Goal: Task Accomplishment & Management: Complete application form

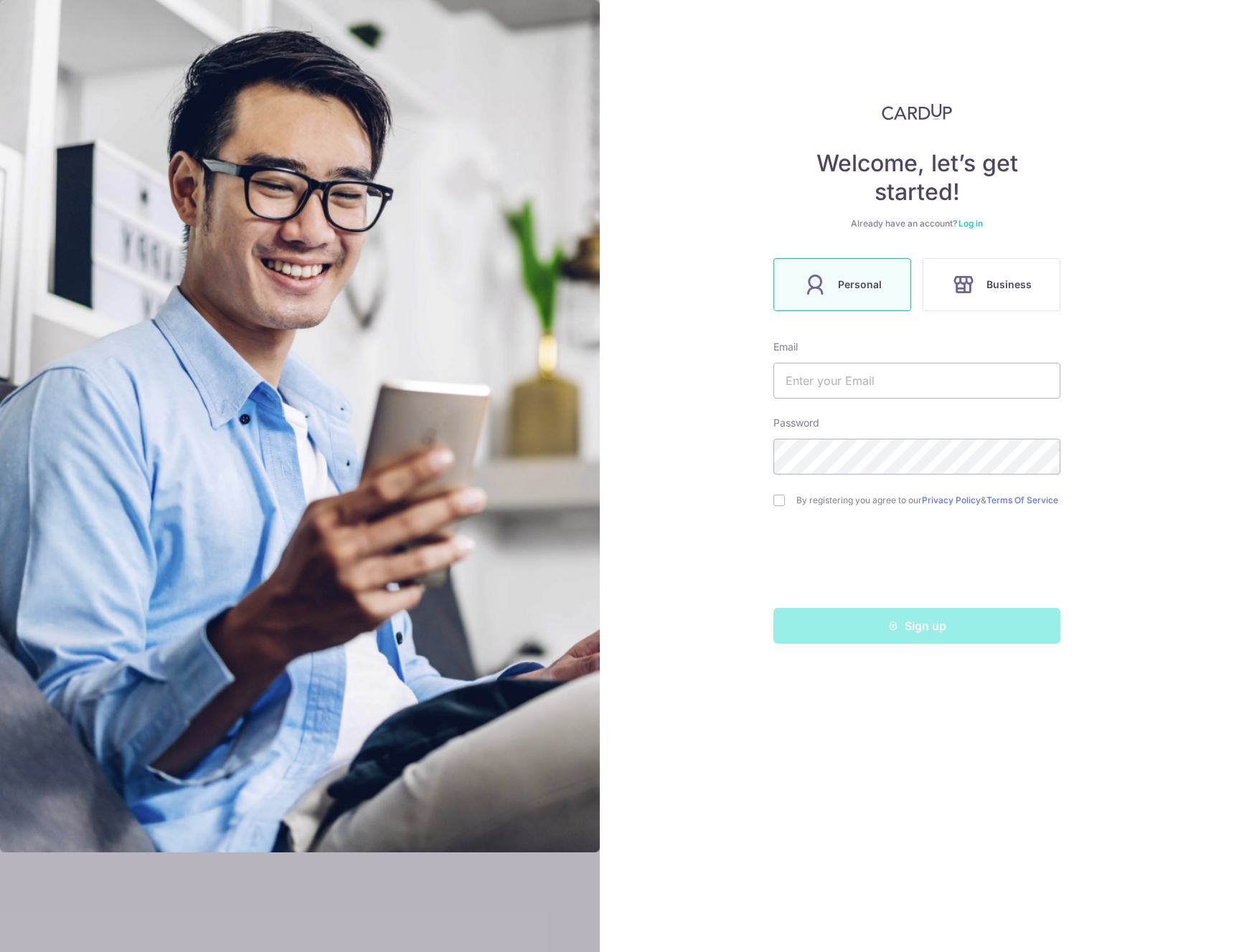
click at [1138, 161] on div "Welcome, let’s get started! Already have an account? Log in Personal Business E…" at bounding box center [917, 476] width 634 height 952
click at [883, 388] on input "text" at bounding box center [917, 381] width 287 height 36
type input "[EMAIL_ADDRESS][DOMAIN_NAME]"
click at [777, 499] on input "checkbox" at bounding box center [779, 500] width 11 height 11
checkbox input "true"
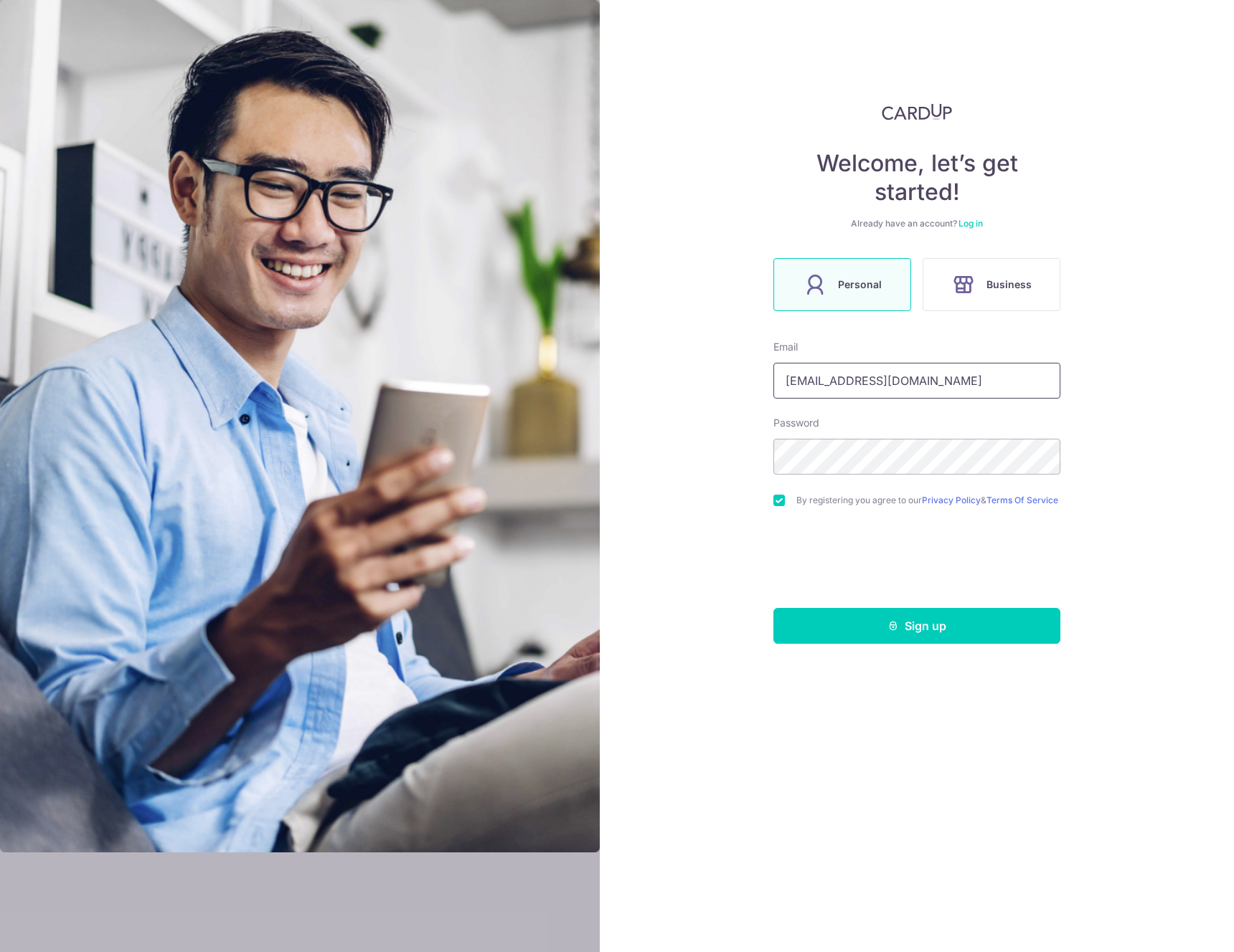
click at [913, 393] on input "[EMAIL_ADDRESS][DOMAIN_NAME]" at bounding box center [917, 381] width 287 height 36
click at [967, 223] on link "Log in" at bounding box center [971, 223] width 24 height 11
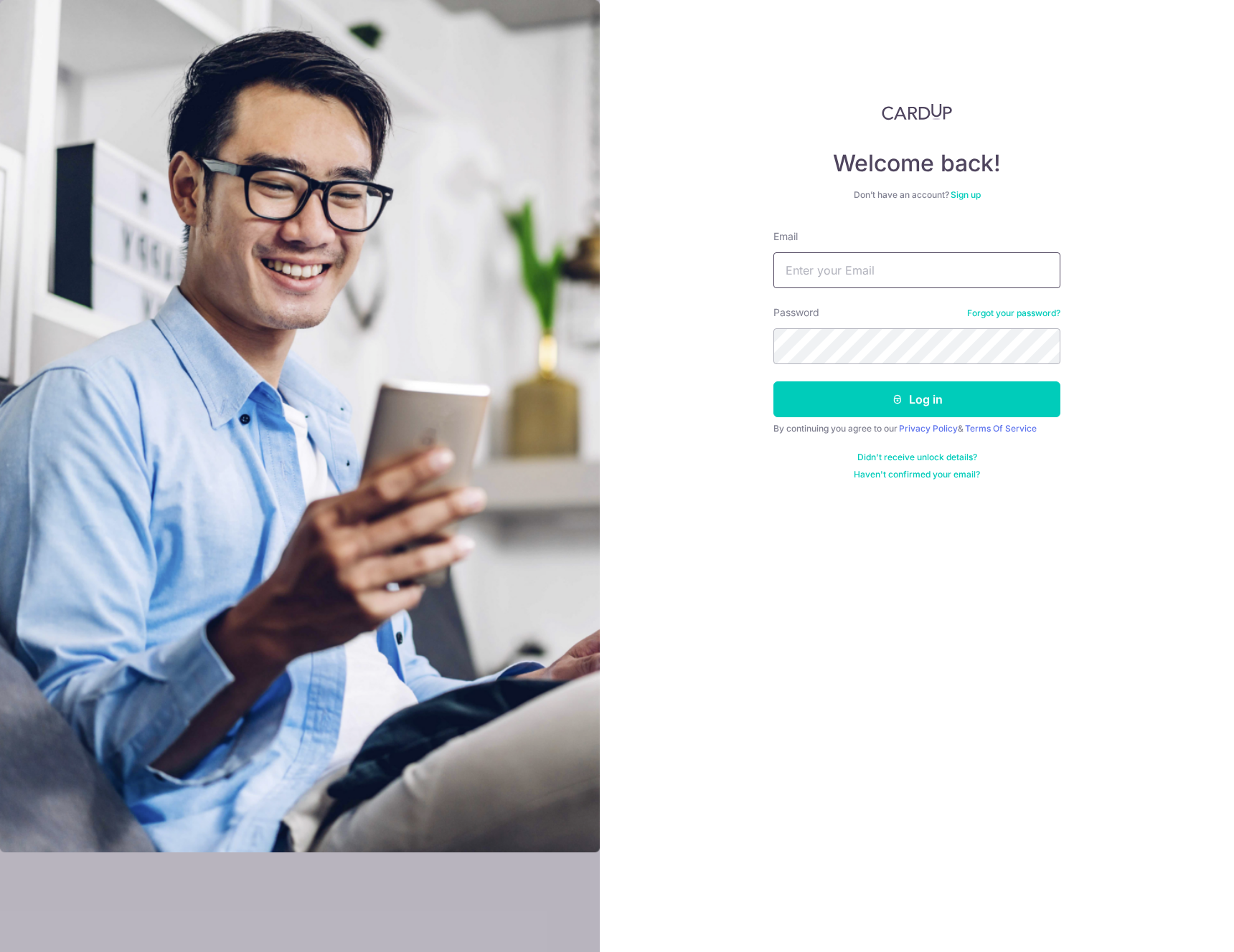
click at [889, 275] on input "Email" at bounding box center [917, 270] width 287 height 36
paste input "[EMAIL_ADDRESS][DOMAIN_NAME]"
type input "[EMAIL_ADDRESS][DOMAIN_NAME]"
click at [930, 399] on button "Log in" at bounding box center [917, 399] width 287 height 36
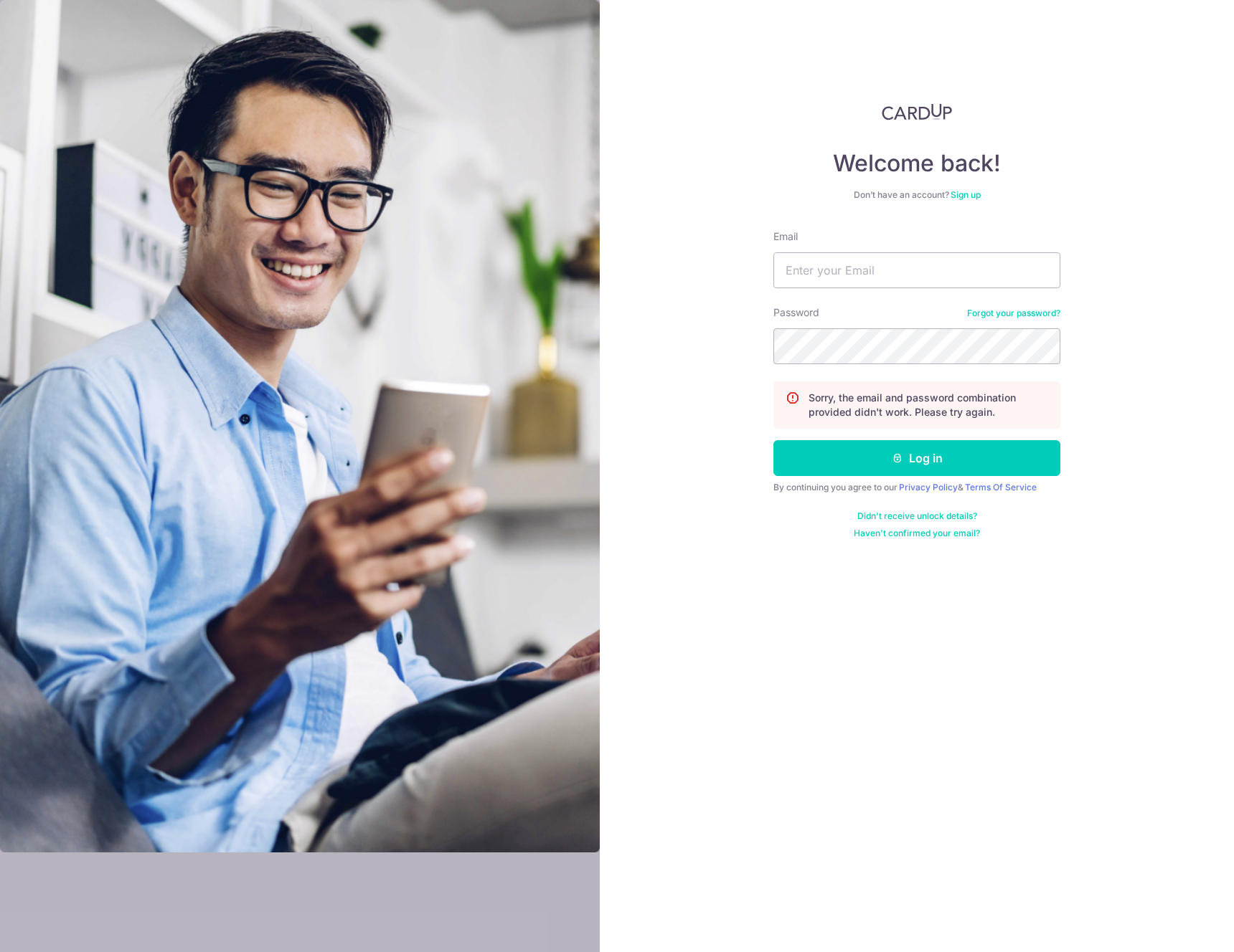
click at [1017, 317] on link "Forgot your password?" at bounding box center [1014, 313] width 93 height 11
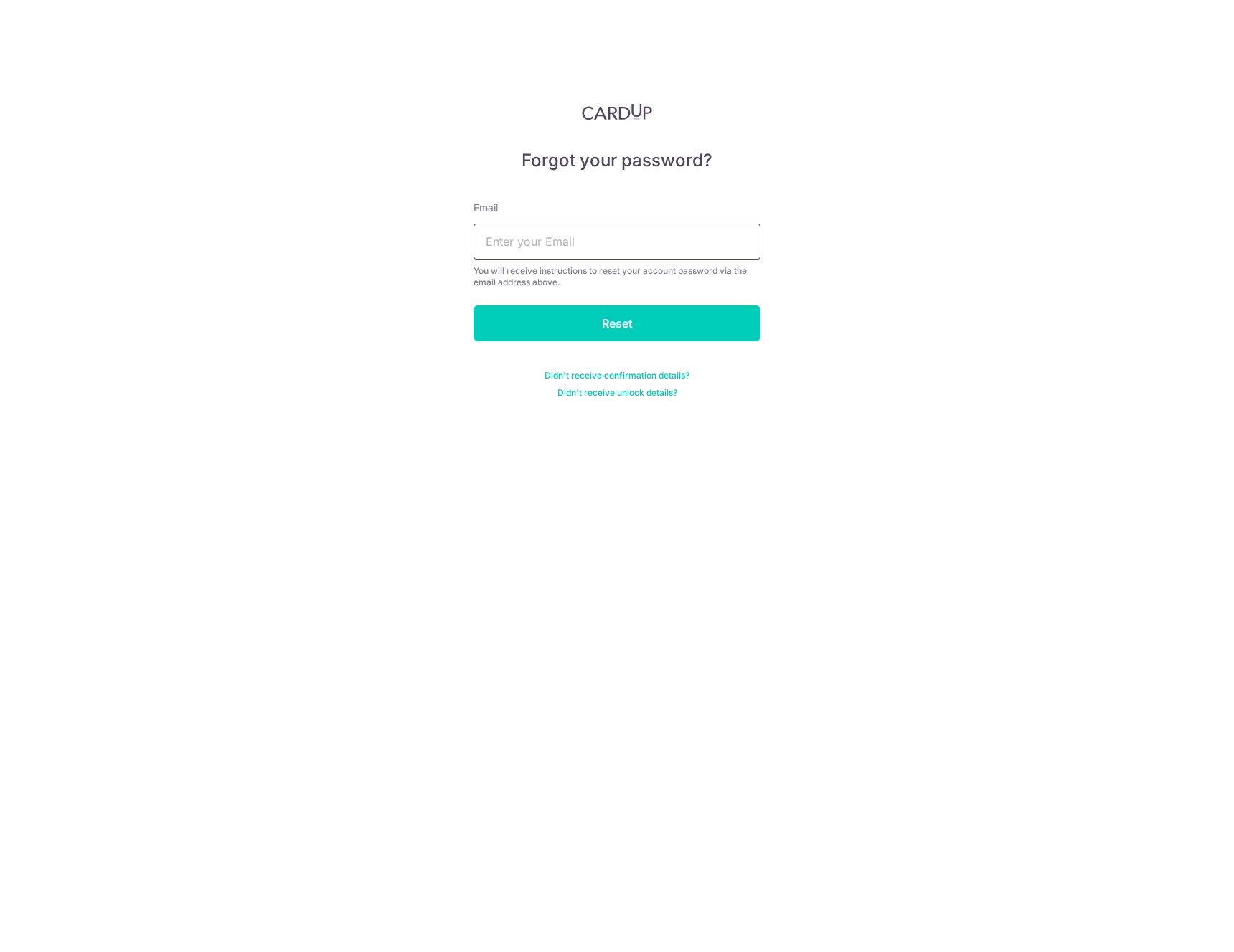
click at [684, 245] on input "text" at bounding box center [617, 242] width 287 height 36
paste input "[EMAIL_ADDRESS][DOMAIN_NAME]"
type input "[EMAIL_ADDRESS][DOMAIN_NAME]"
click at [768, 330] on div "Forgot your password? Email xuanrie@gmail.com You will receive instructions to …" at bounding box center [617, 476] width 1234 height 952
click at [694, 324] on input "Reset" at bounding box center [617, 323] width 287 height 36
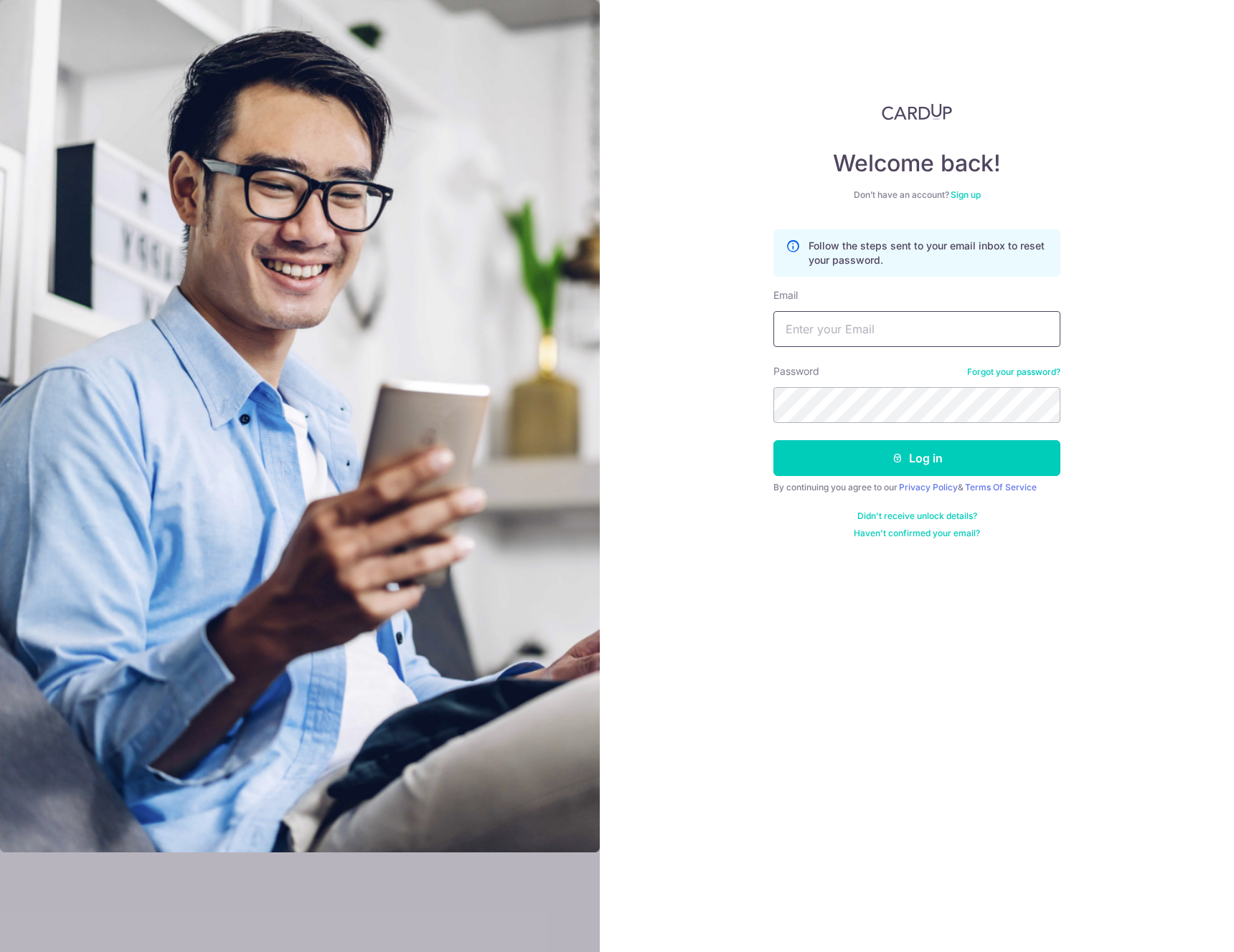
click at [930, 330] on input "Email" at bounding box center [917, 329] width 287 height 36
click at [863, 334] on input "Email" at bounding box center [917, 329] width 287 height 36
drag, startPoint x: 1021, startPoint y: 273, endPoint x: 972, endPoint y: 210, distance: 79.8
click at [1021, 271] on div "Follow the steps sent to your email inbox to reset your password." at bounding box center [917, 253] width 287 height 47
click at [904, 321] on input "Email" at bounding box center [917, 329] width 287 height 36
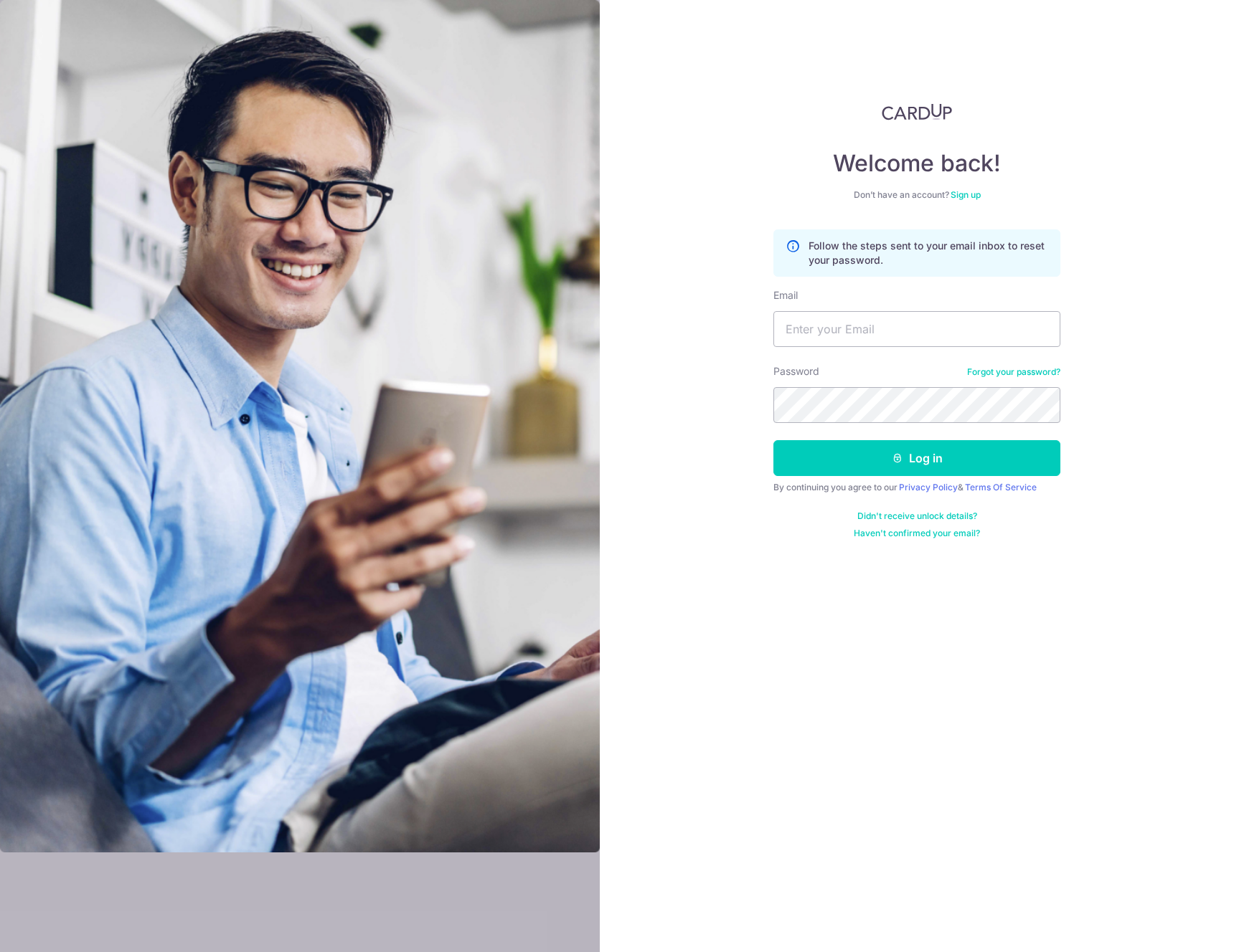
click at [959, 192] on link "Sign up" at bounding box center [965, 195] width 30 height 11
click at [967, 198] on link "Sign up" at bounding box center [965, 195] width 30 height 11
click at [913, 317] on input "Email" at bounding box center [917, 329] width 287 height 36
paste input "[EMAIL_ADDRESS][DOMAIN_NAME]"
type input "[EMAIL_ADDRESS][DOMAIN_NAME]"
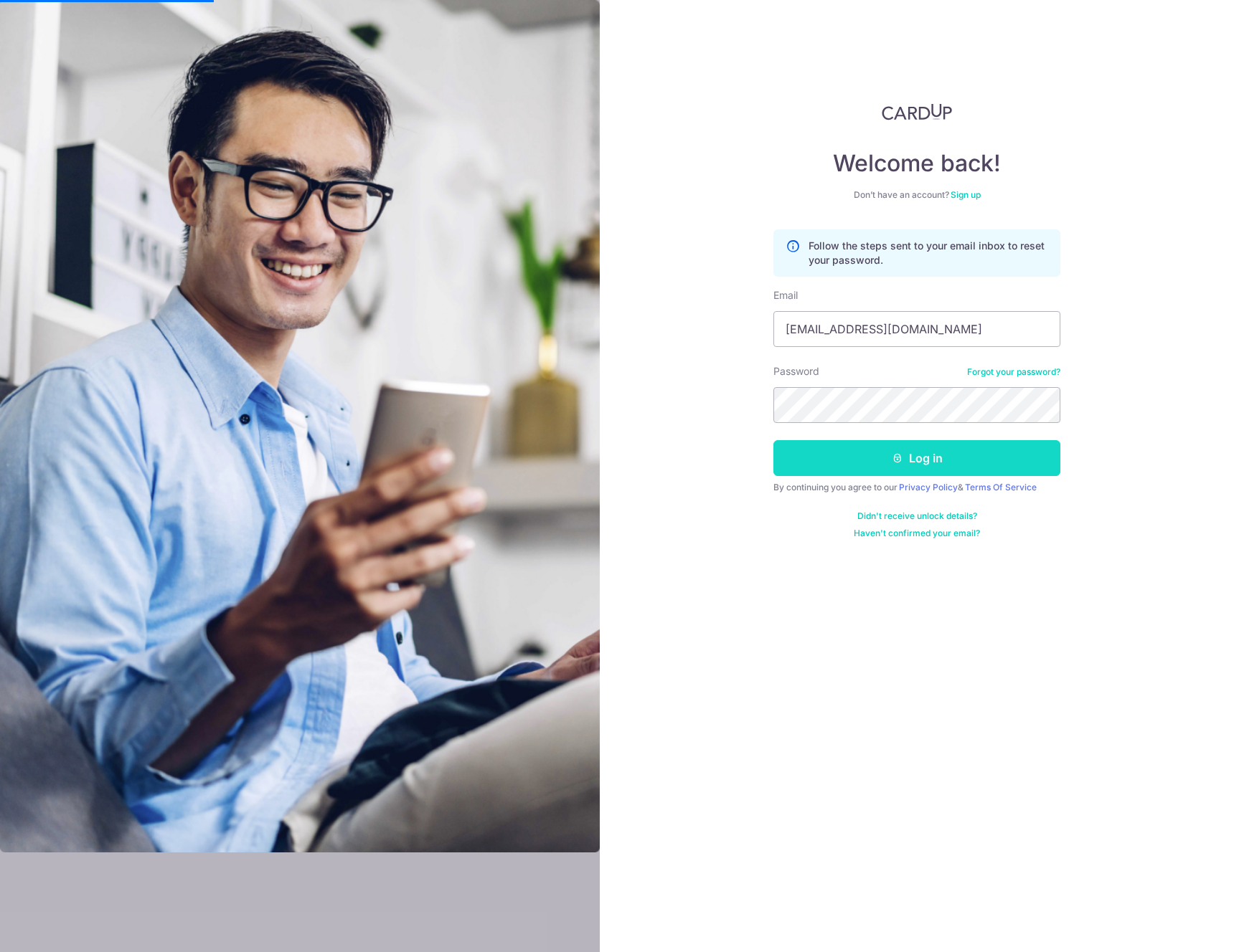
click at [1032, 456] on button "Log in" at bounding box center [917, 458] width 287 height 36
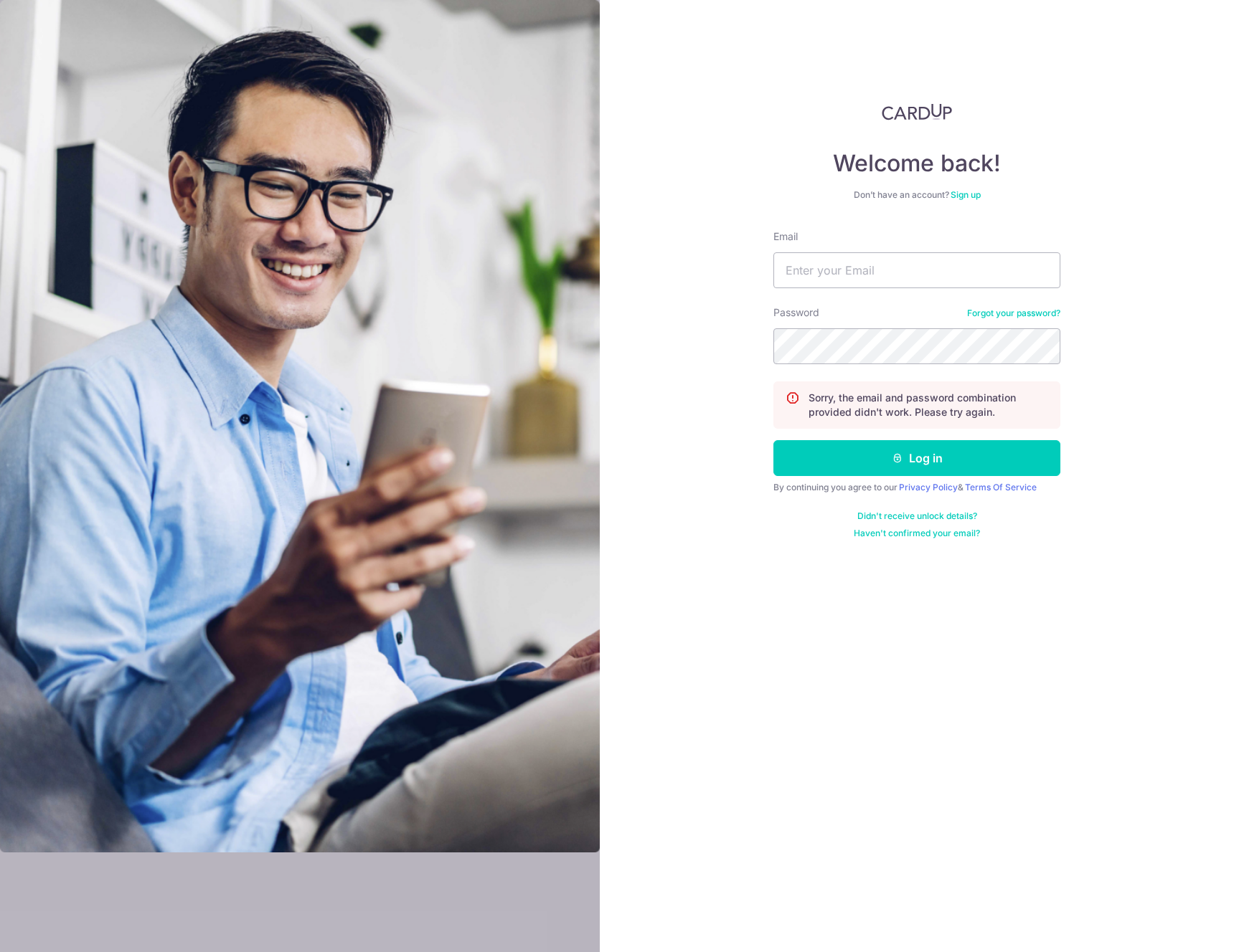
click at [963, 192] on link "Sign up" at bounding box center [965, 195] width 30 height 11
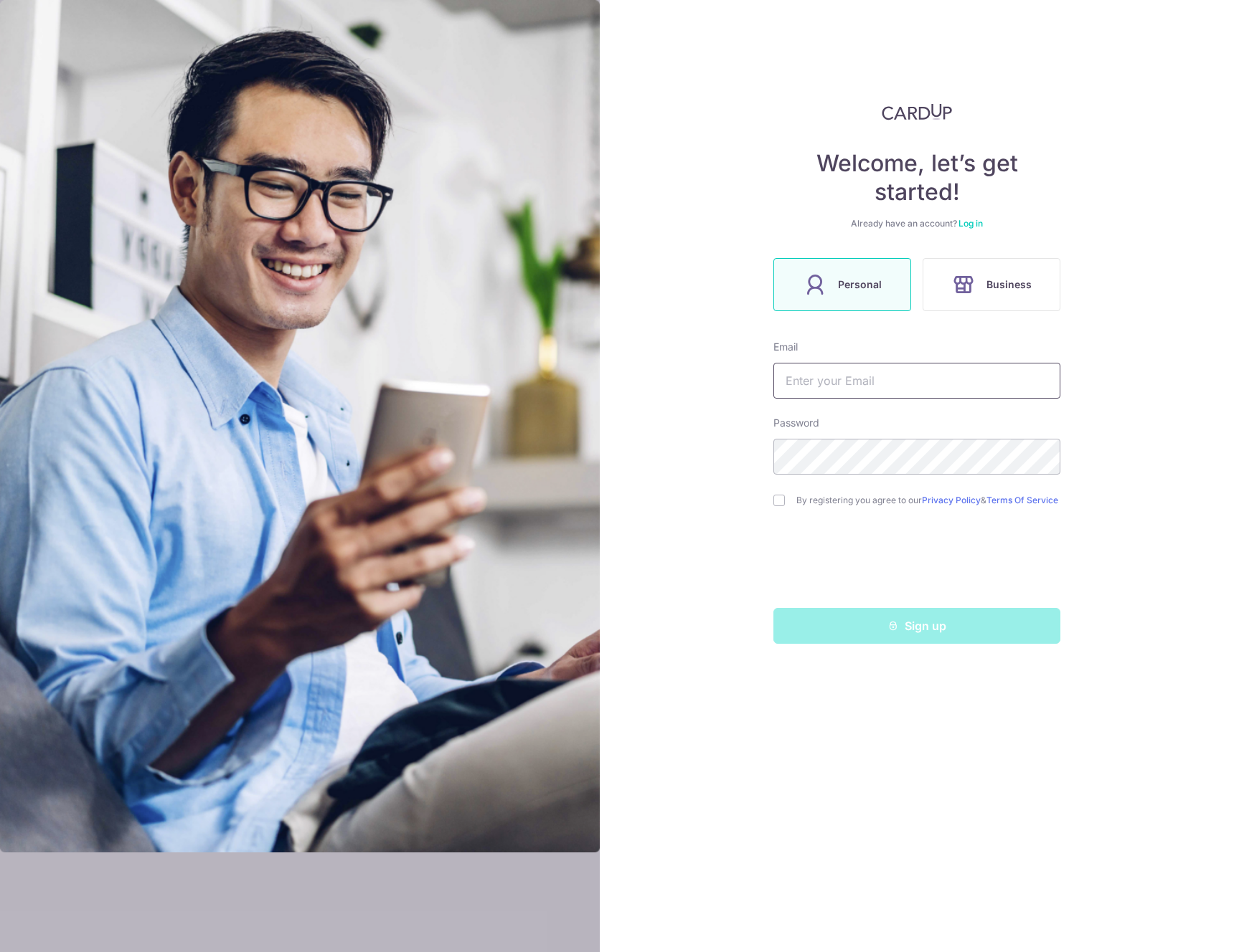
click at [876, 389] on input "text" at bounding box center [917, 381] width 287 height 36
paste input "[EMAIL_ADDRESS][DOMAIN_NAME]"
type input "[EMAIL_ADDRESS][DOMAIN_NAME]"
click at [780, 502] on input "checkbox" at bounding box center [779, 500] width 11 height 11
checkbox input "true"
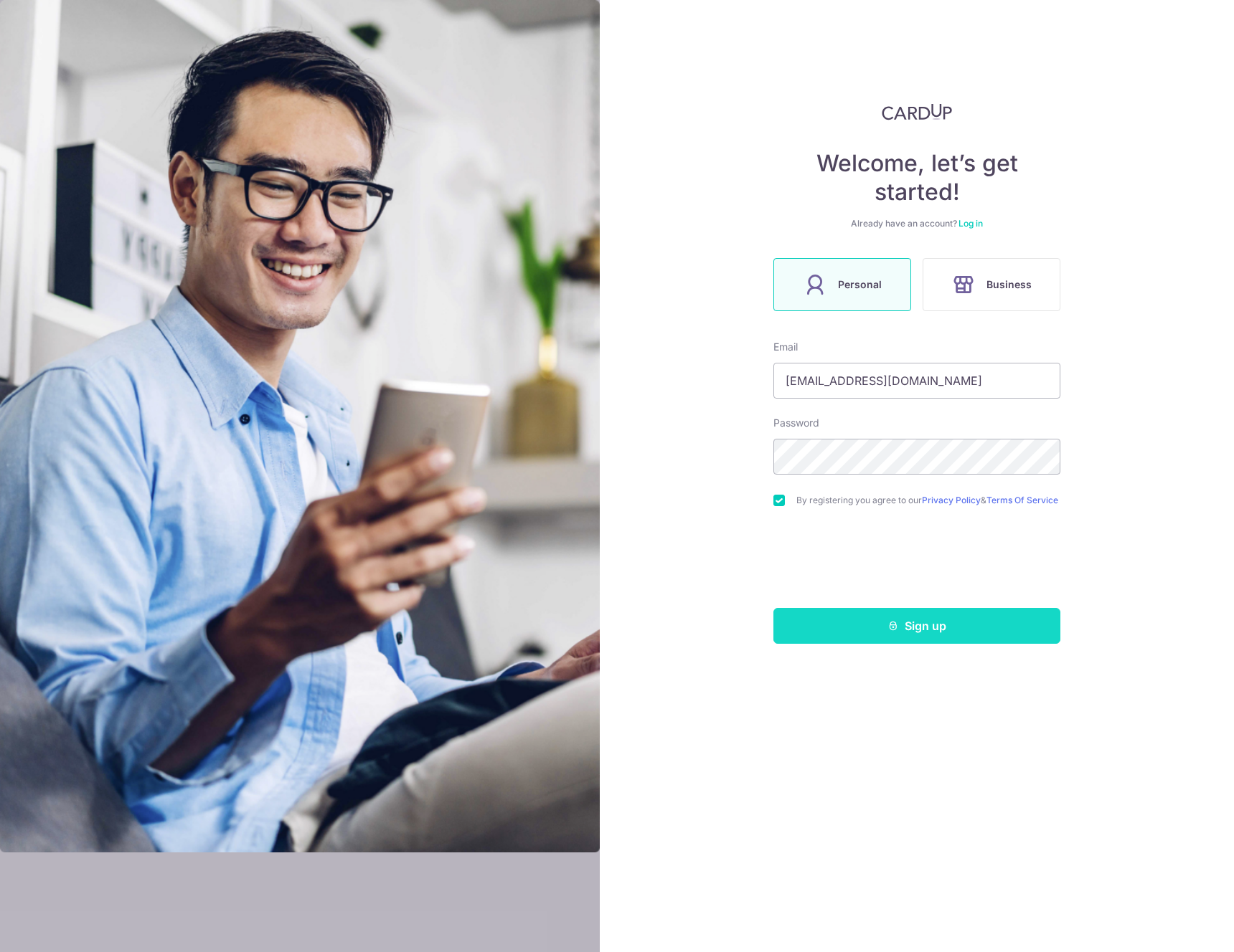
click at [941, 636] on button "Sign up" at bounding box center [917, 625] width 287 height 36
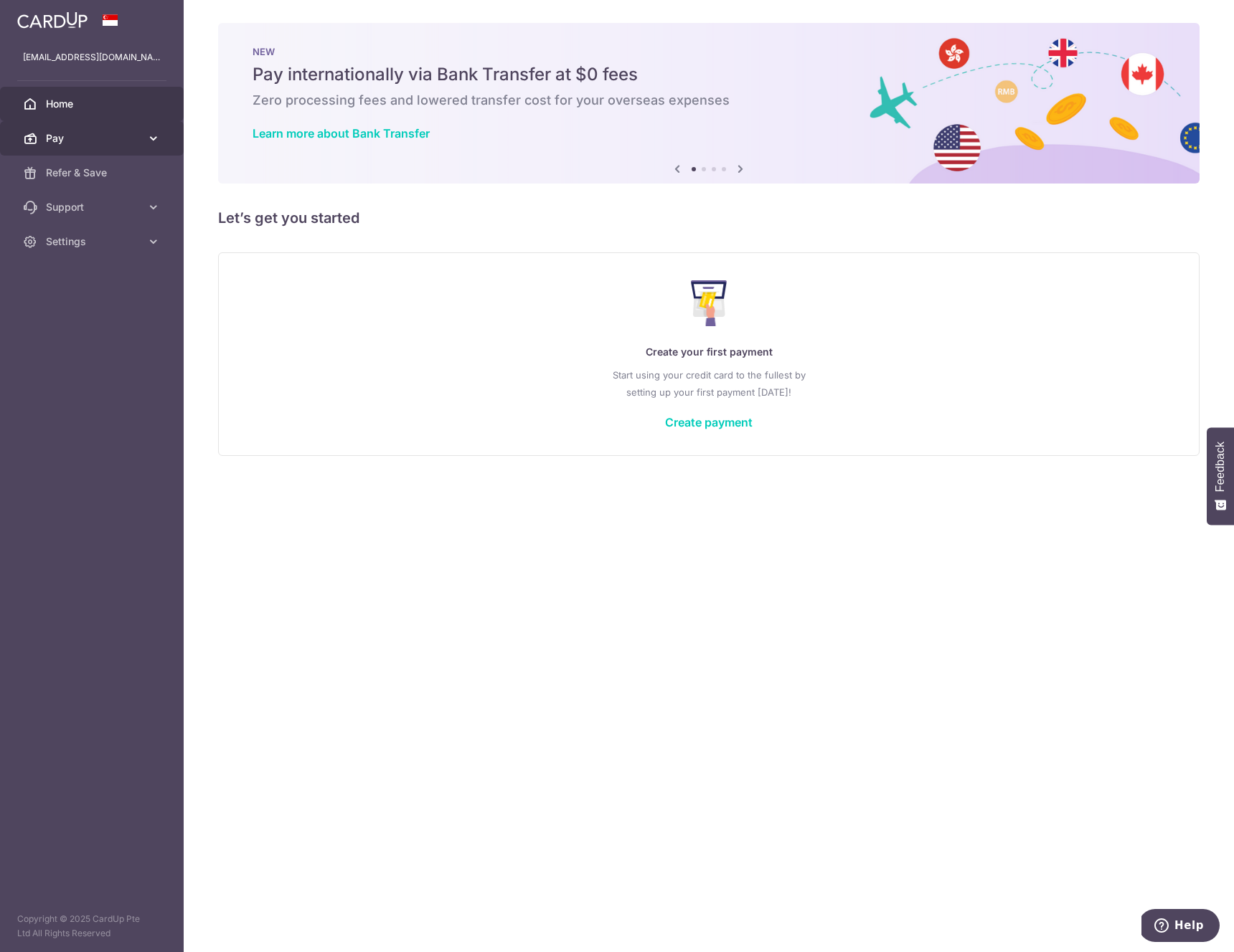
click at [129, 135] on span "Pay" at bounding box center [93, 138] width 95 height 15
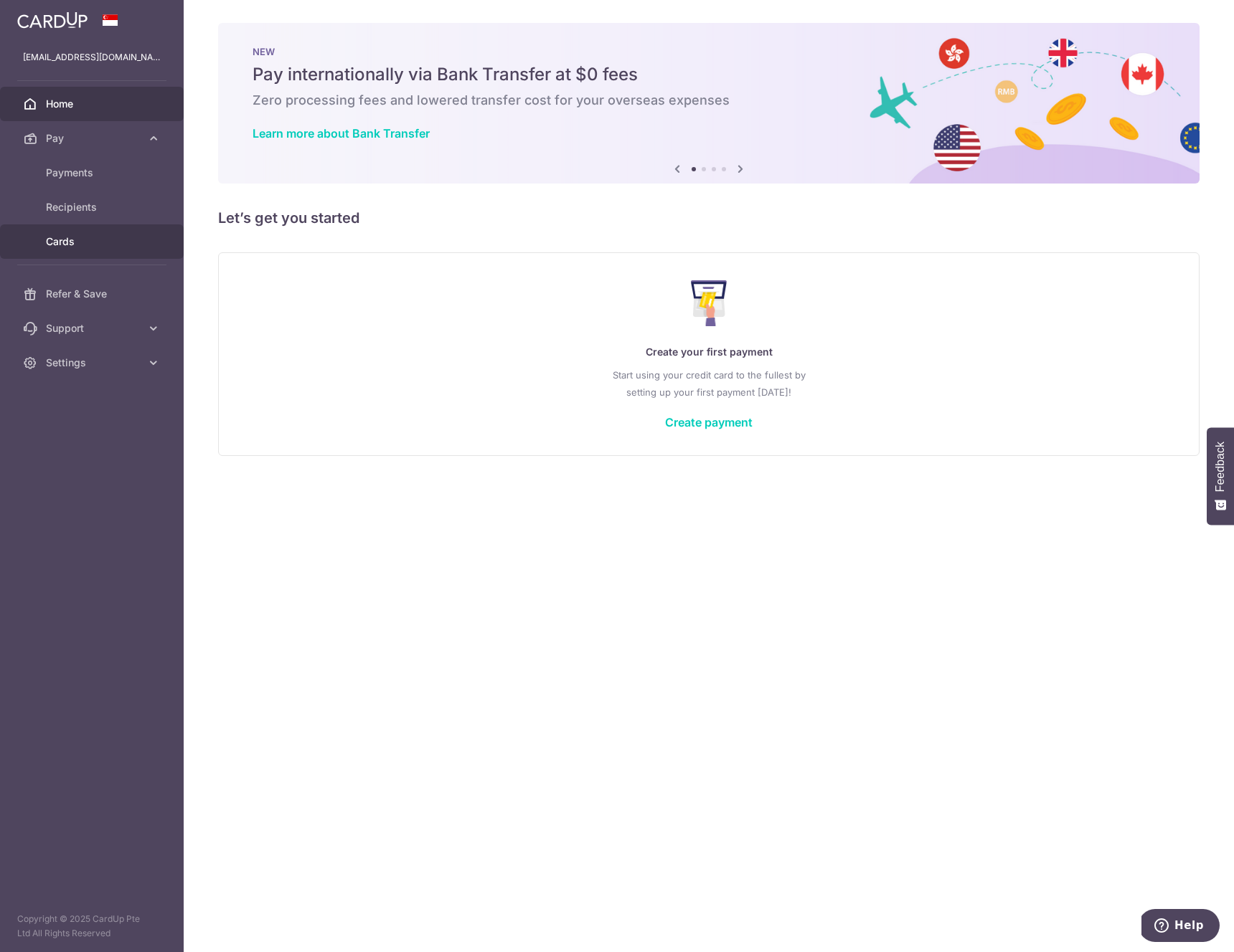
click at [83, 239] on span "Cards" at bounding box center [93, 242] width 95 height 15
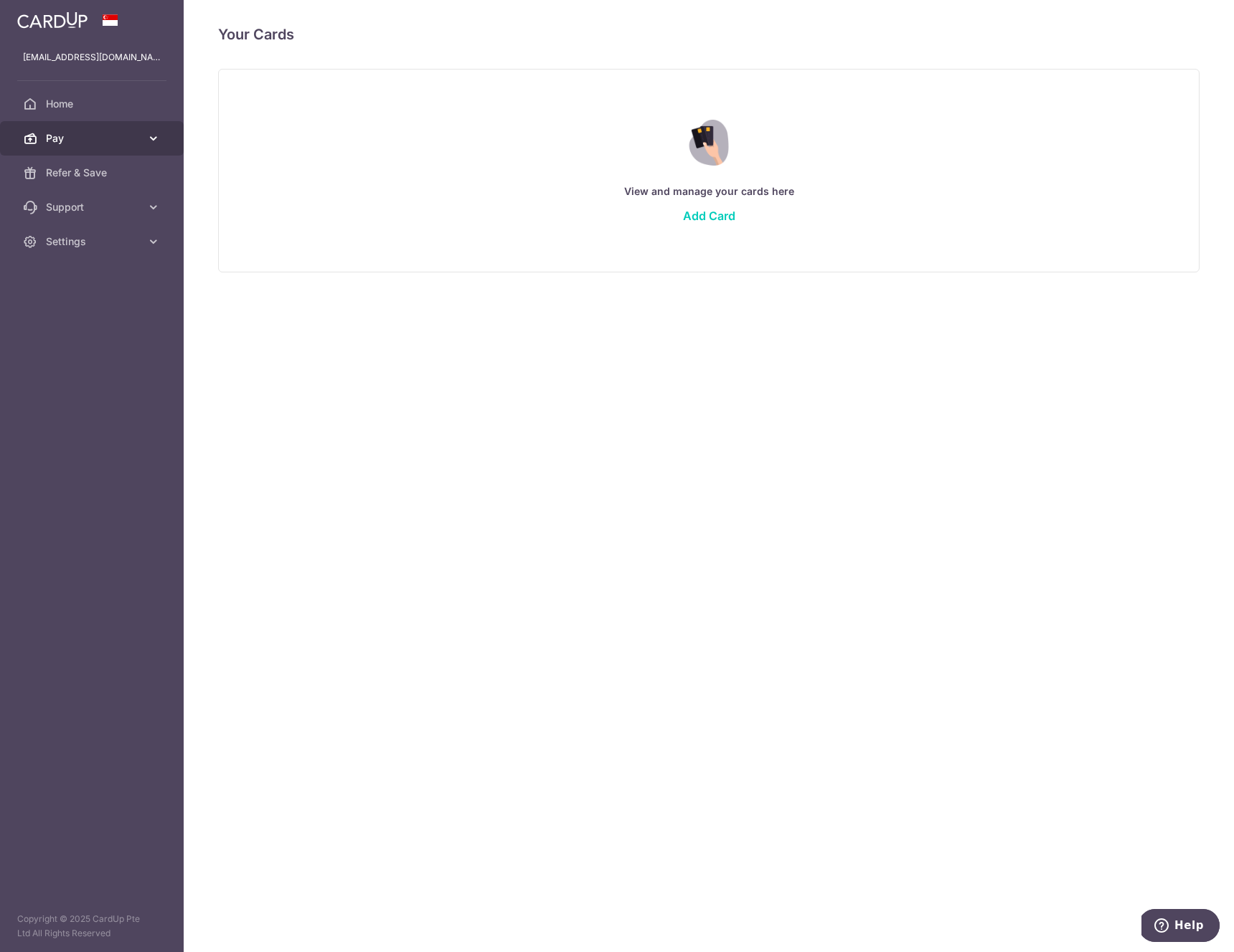
click at [79, 136] on span "Pay" at bounding box center [93, 138] width 95 height 15
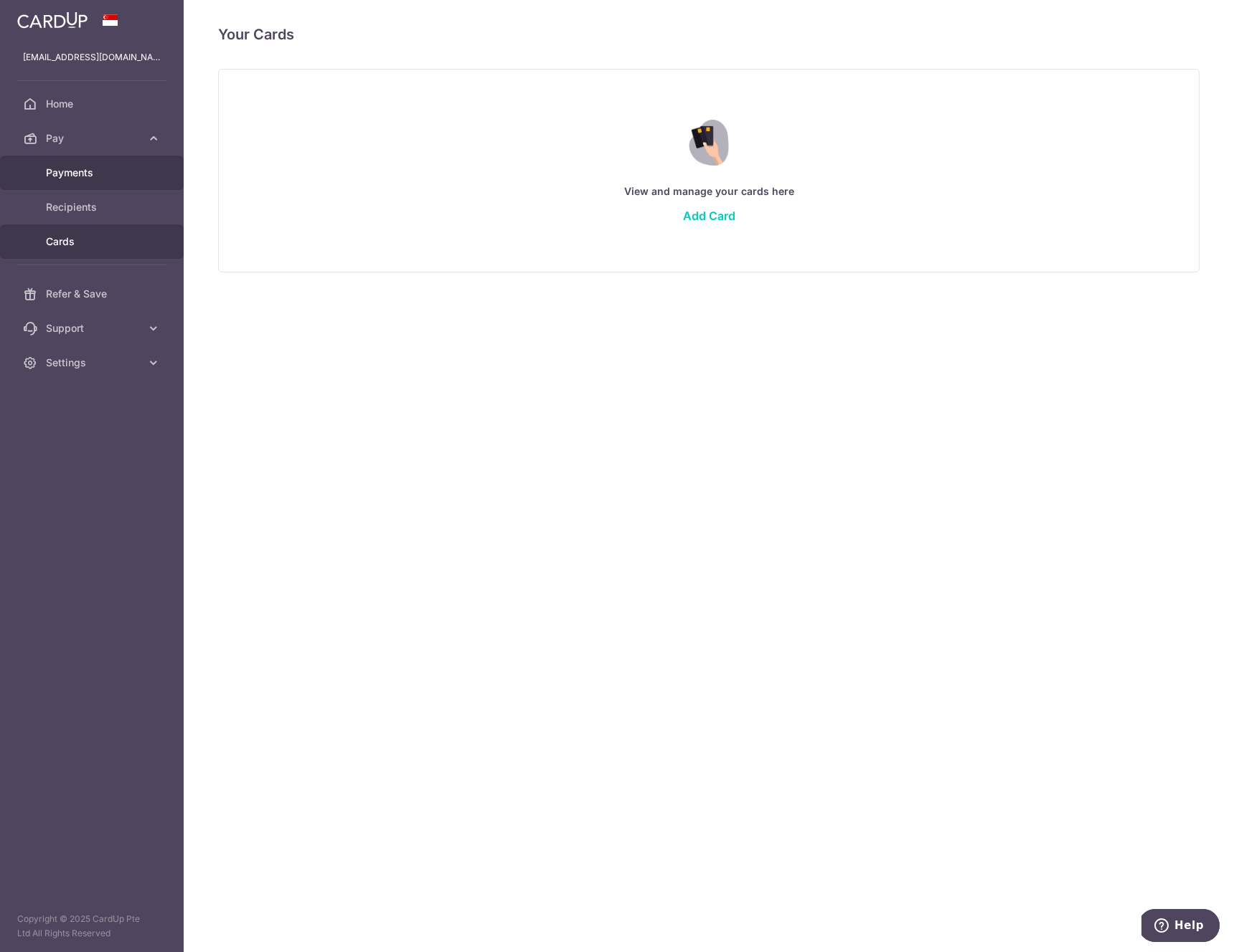
click at [120, 170] on span "Payments" at bounding box center [93, 173] width 95 height 15
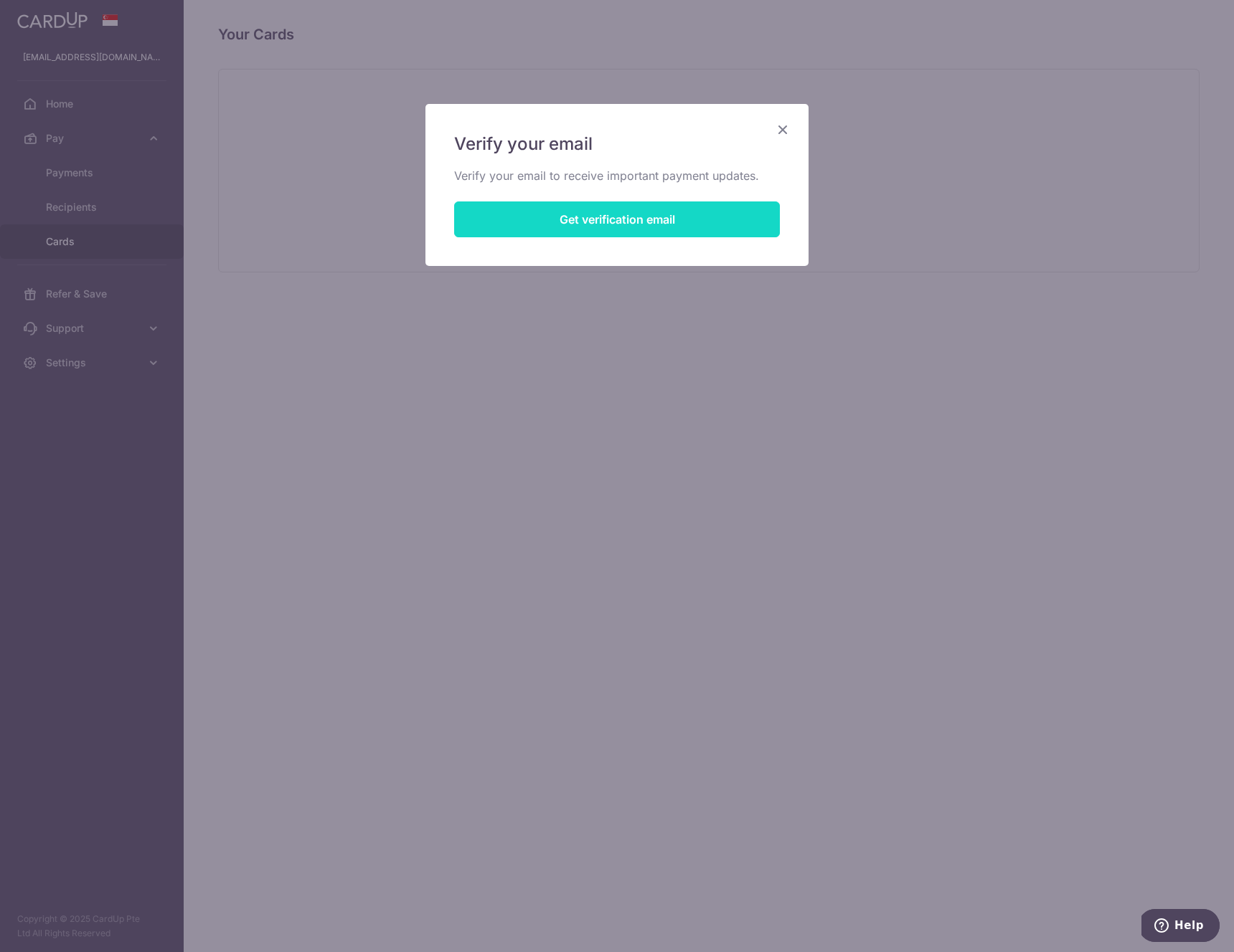
click at [627, 224] on button "Get verification email" at bounding box center [617, 219] width 326 height 36
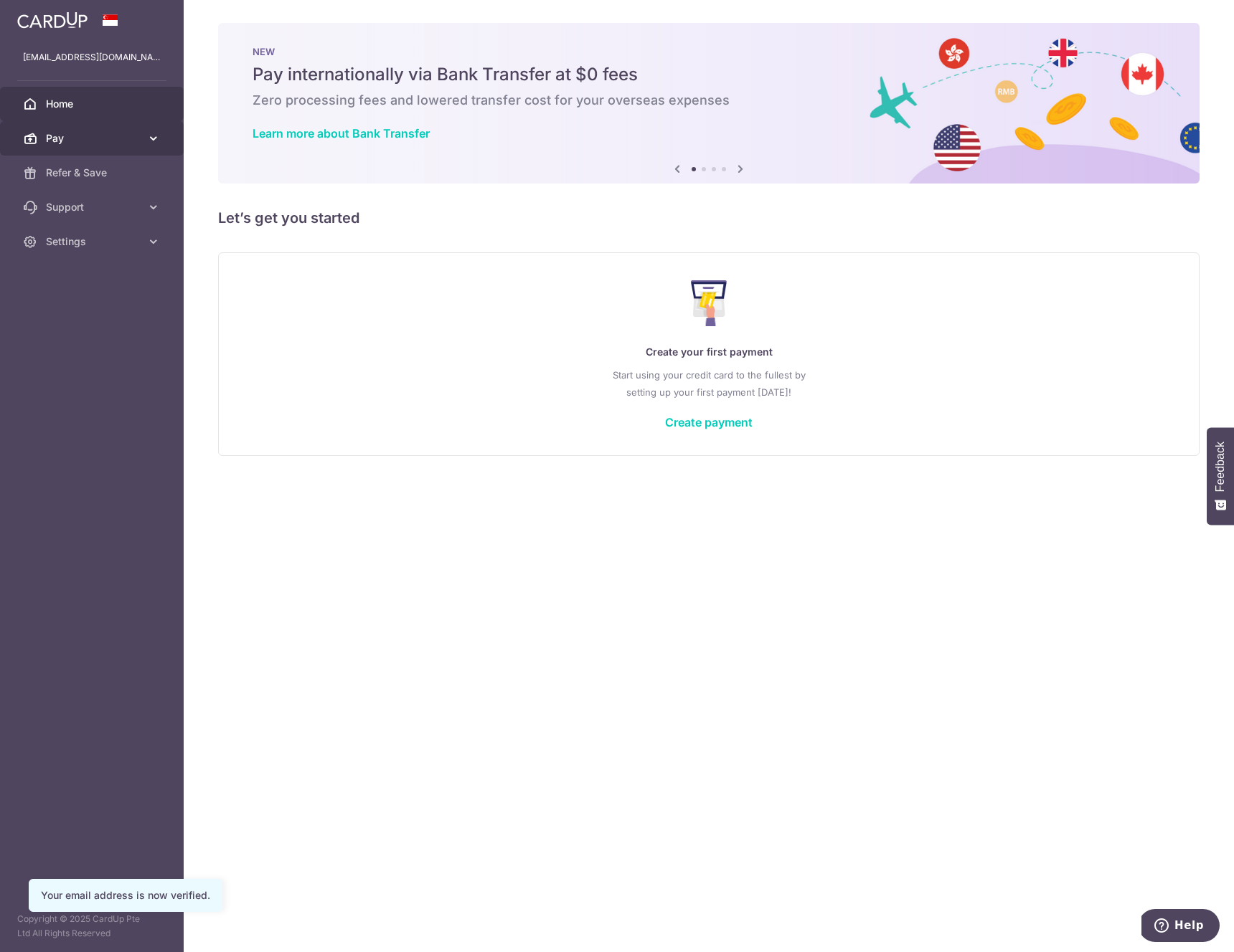
click at [71, 143] on span "Pay" at bounding box center [93, 138] width 95 height 15
click at [109, 171] on span "Payments" at bounding box center [93, 173] width 95 height 15
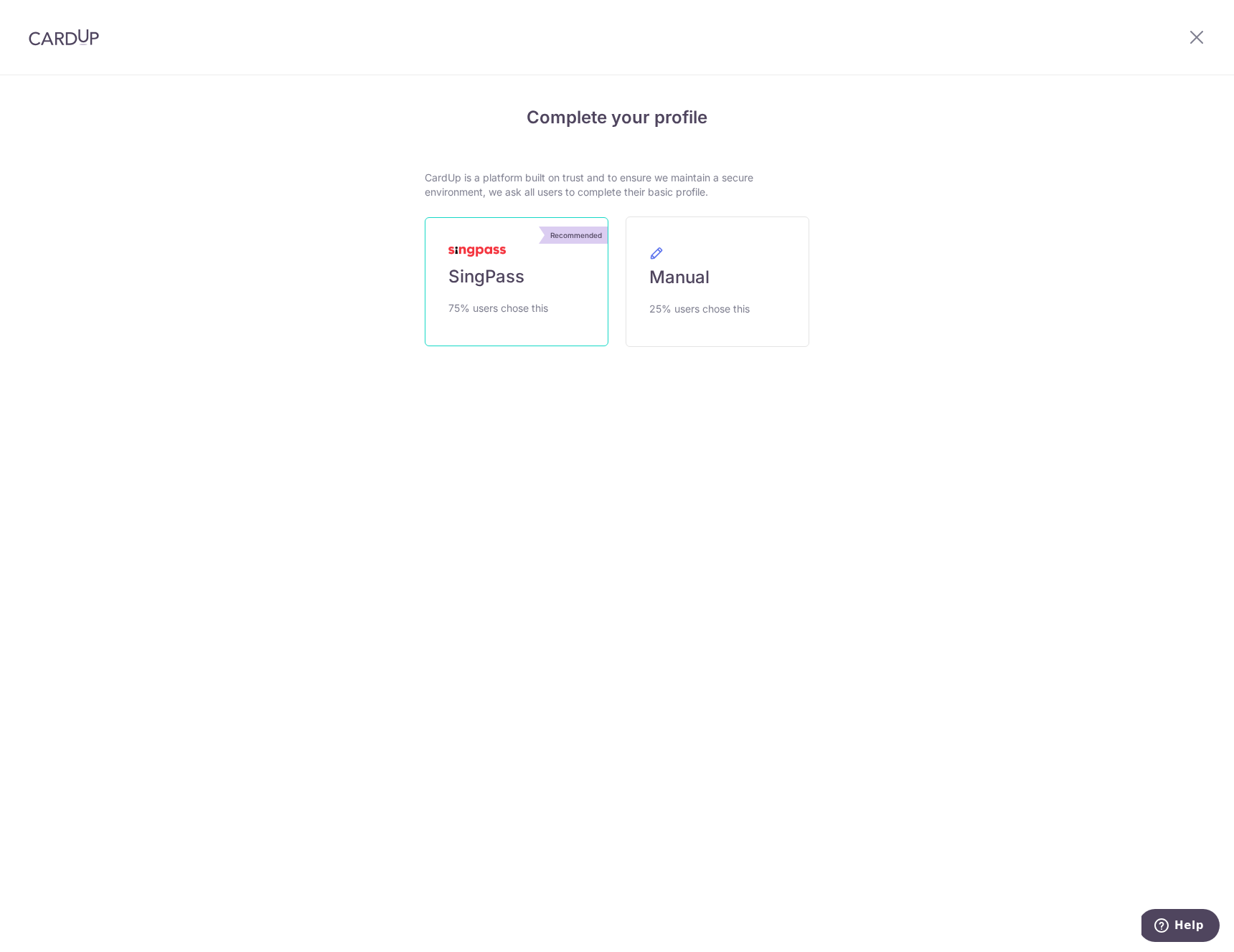
click at [506, 271] on span "SingPass" at bounding box center [486, 277] width 76 height 23
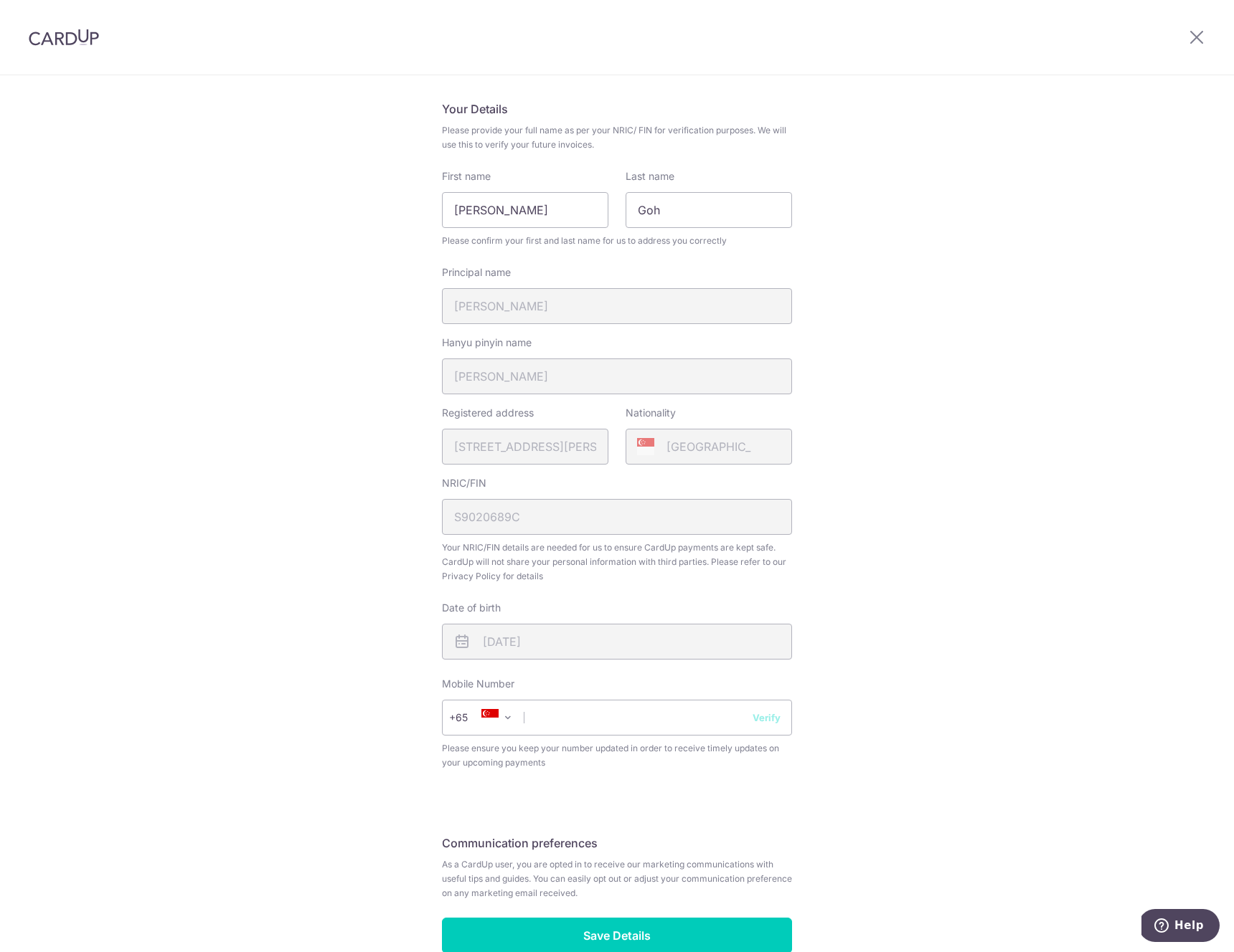
scroll to position [168, 0]
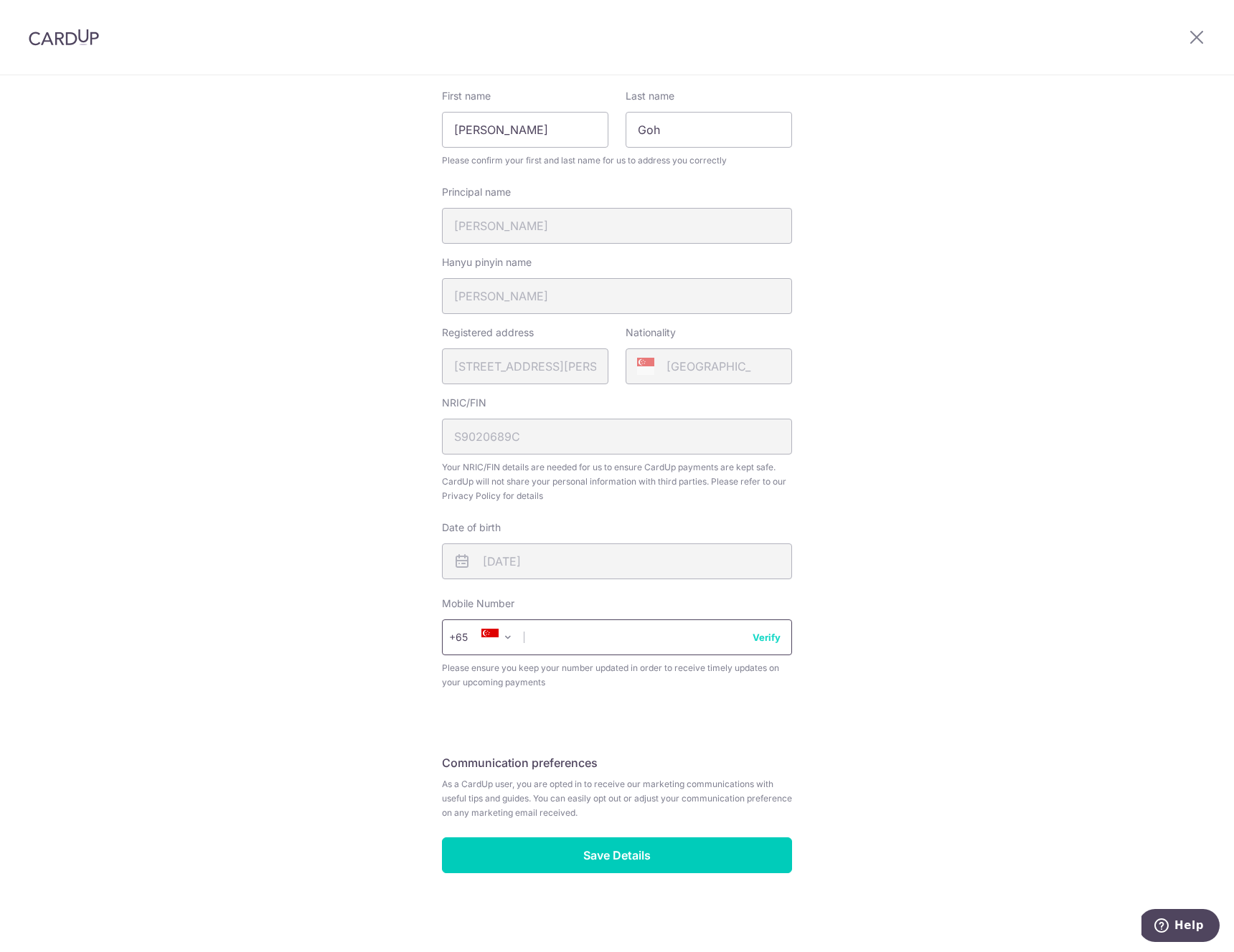
click at [558, 637] on input "text" at bounding box center [617, 637] width 350 height 36
type input "91718959"
click at [767, 641] on button "Verify" at bounding box center [767, 637] width 28 height 15
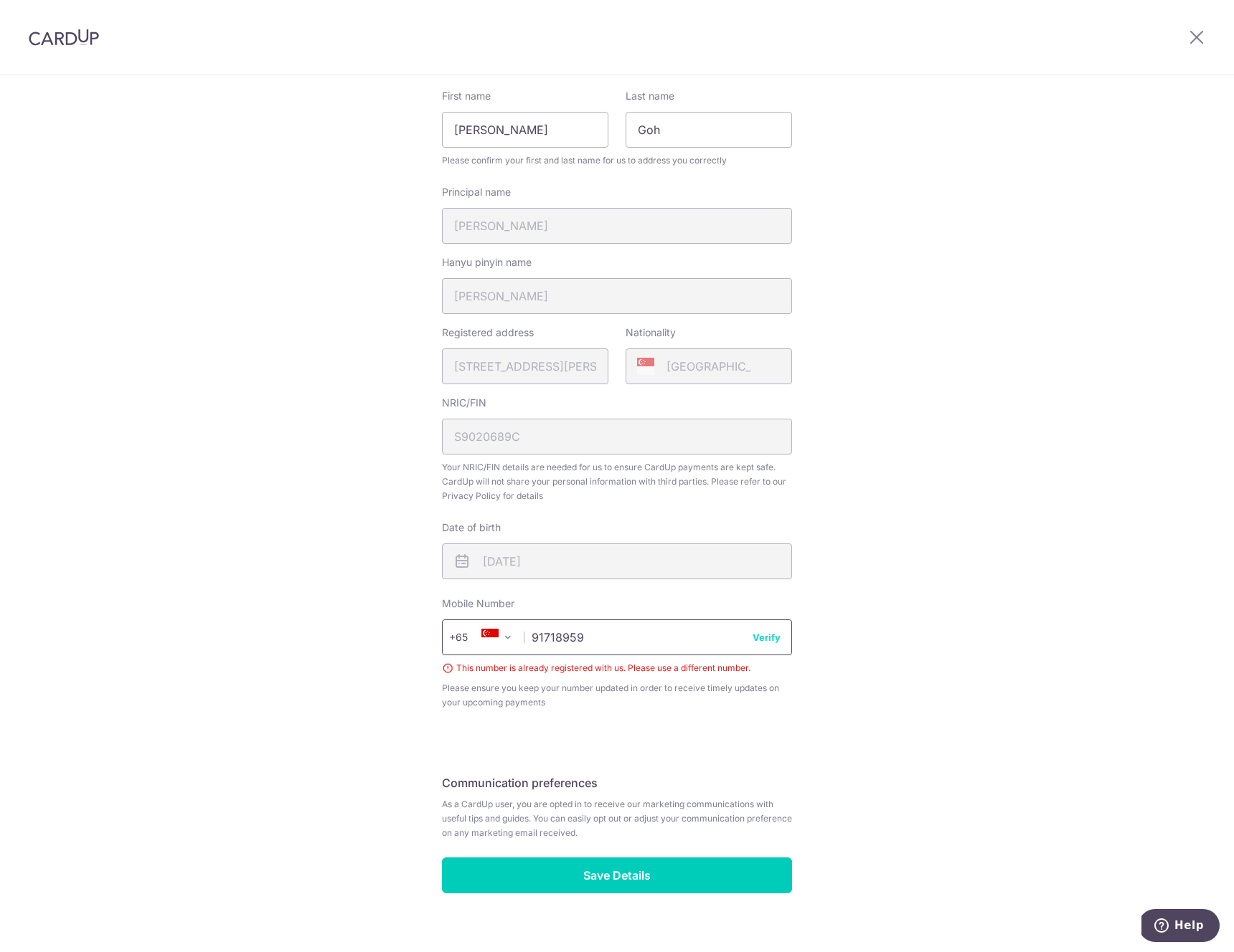
click at [673, 638] on input "91718959" at bounding box center [617, 637] width 350 height 36
click at [650, 637] on input "91718959" at bounding box center [617, 637] width 350 height 36
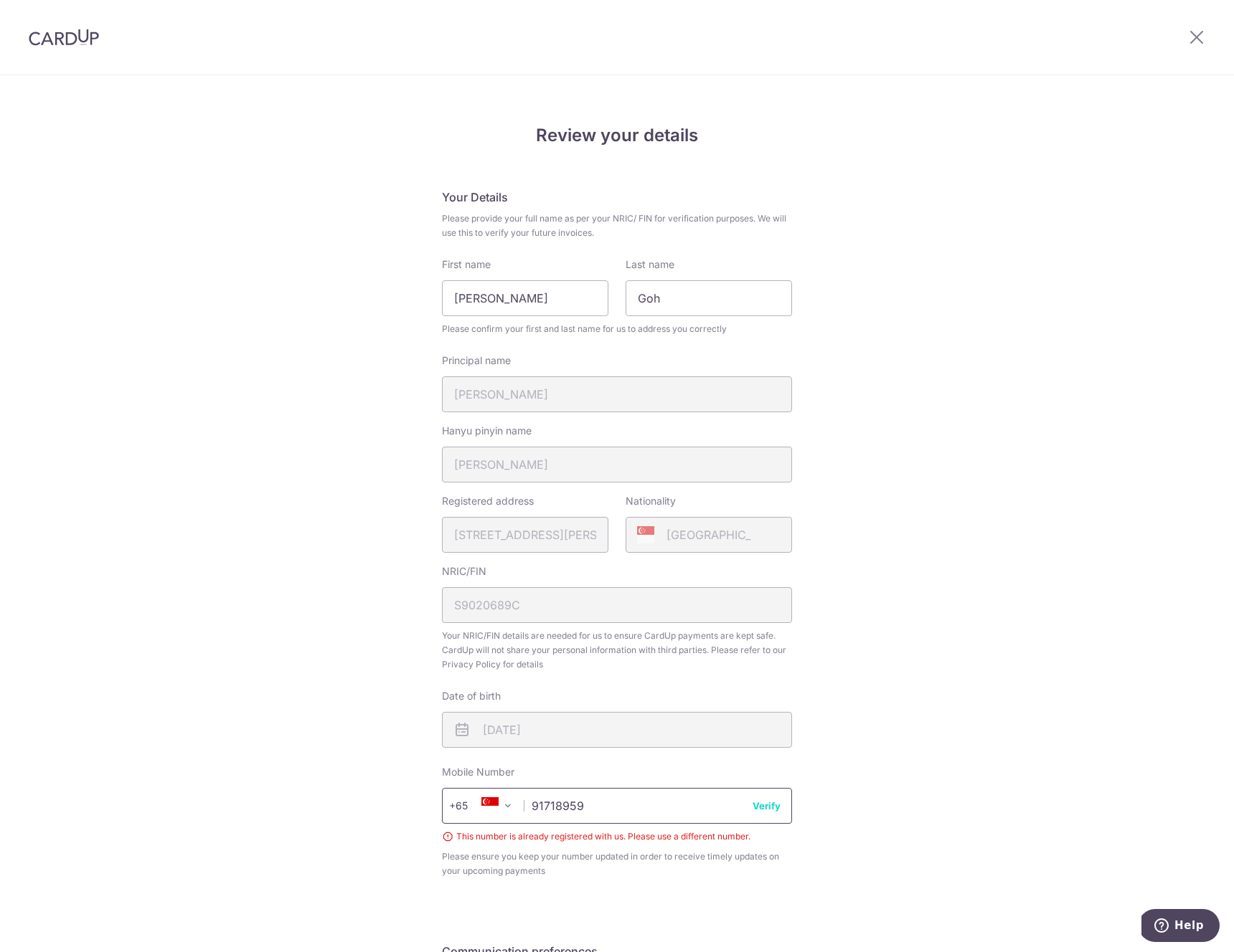
scroll to position [189, 0]
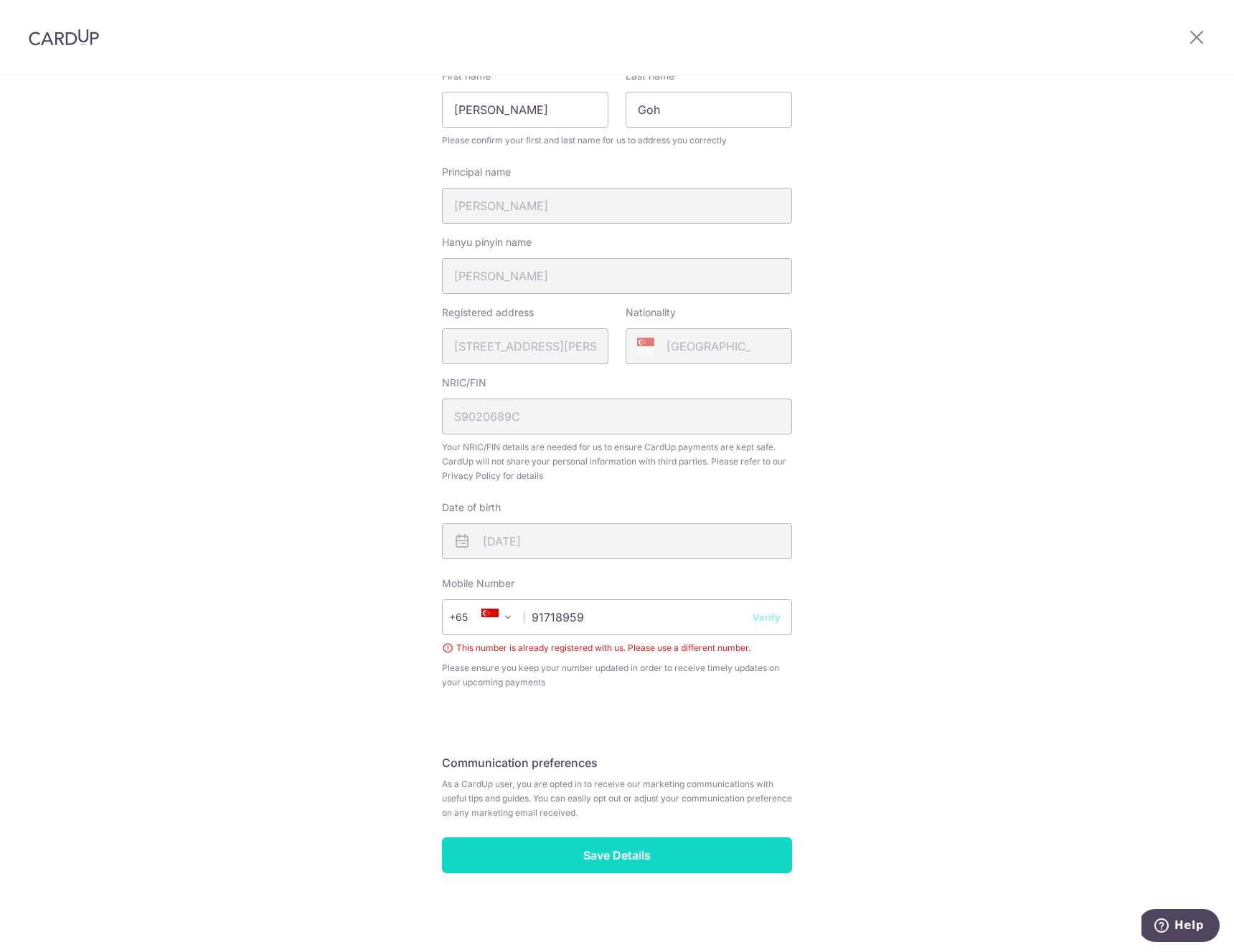
click at [619, 848] on input "Save Details" at bounding box center [617, 855] width 350 height 36
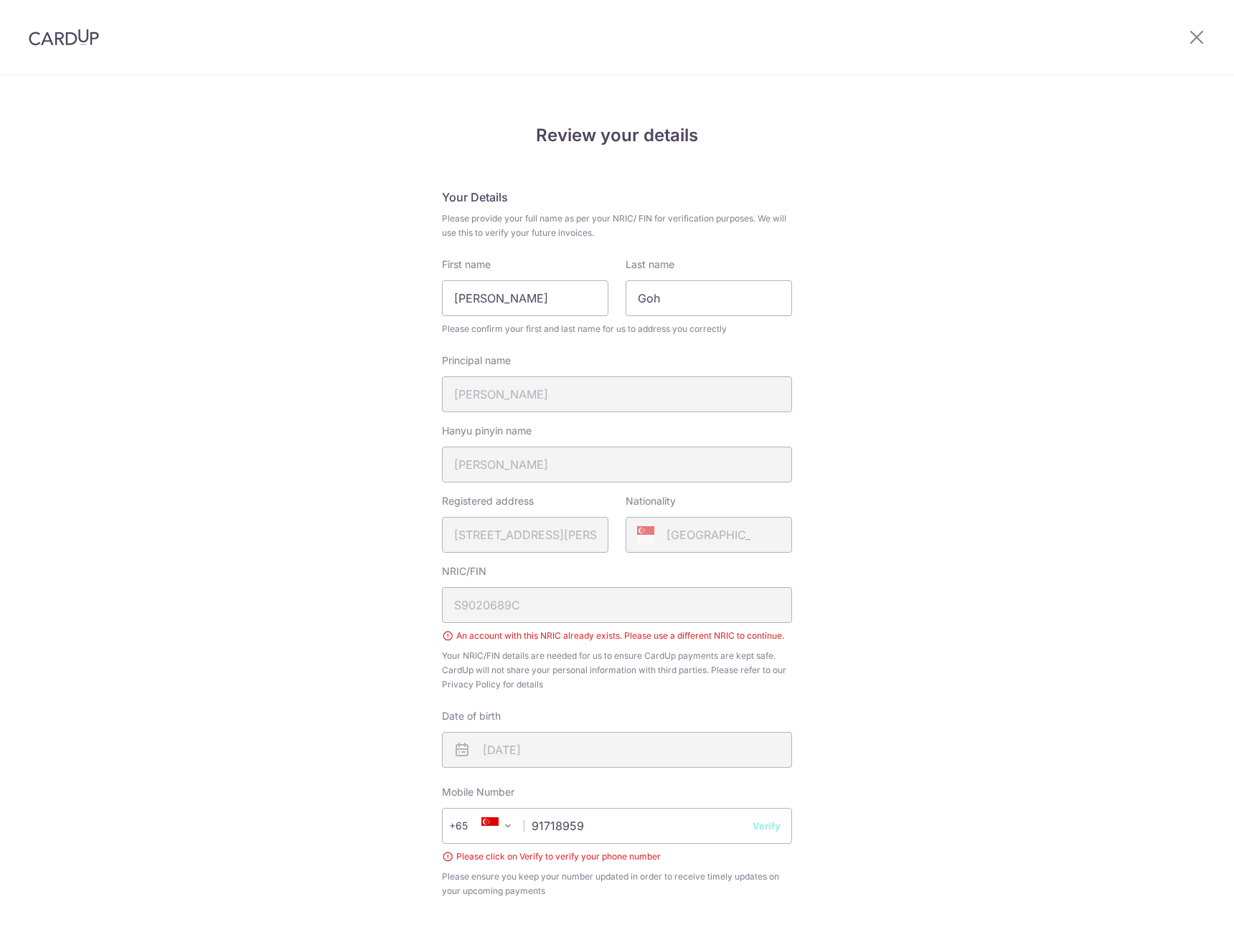
scroll to position [209, 0]
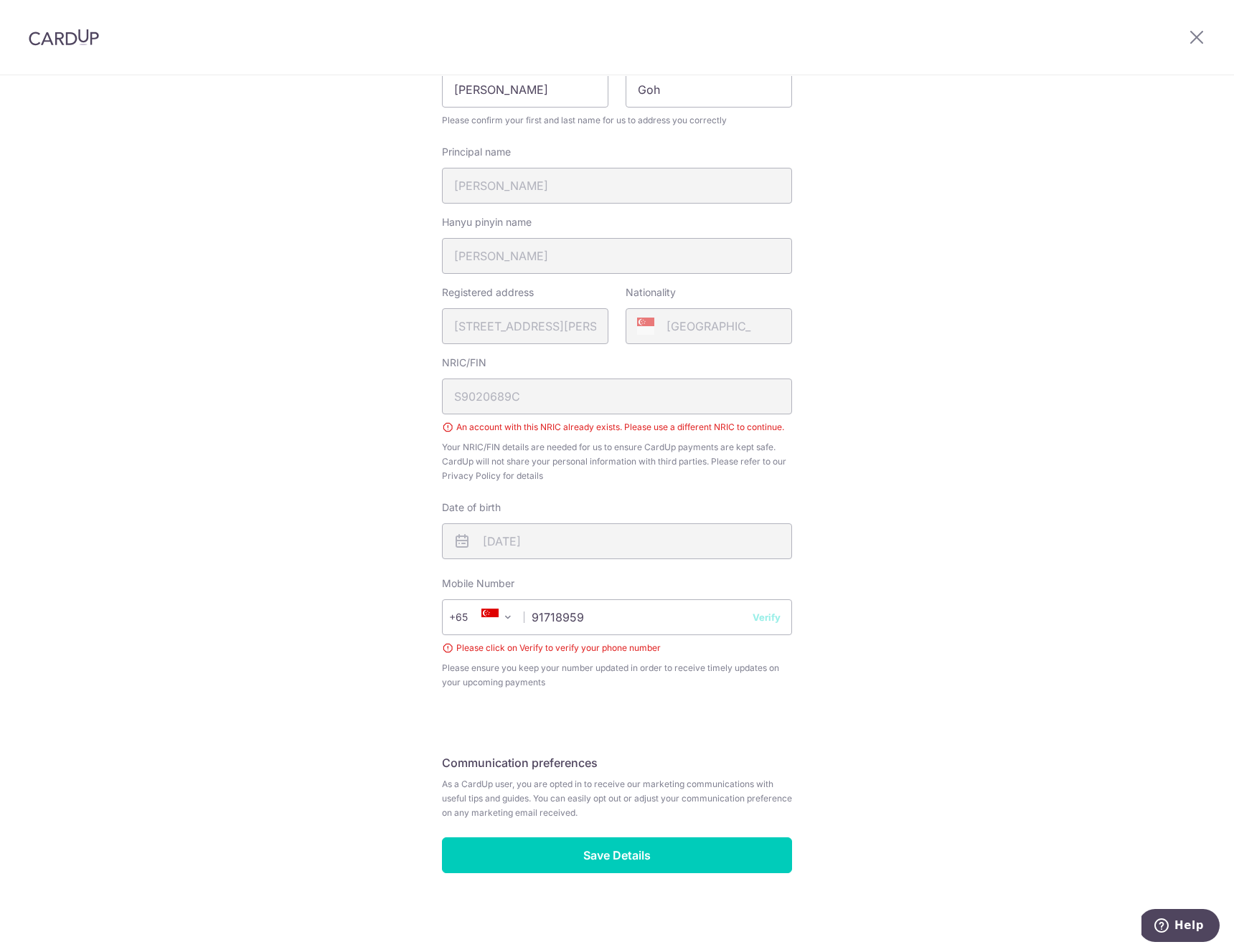
click at [560, 392] on div "NRIC/FIN S9020689C An account with this NRIC already exists. Please use a diffe…" at bounding box center [617, 419] width 350 height 128
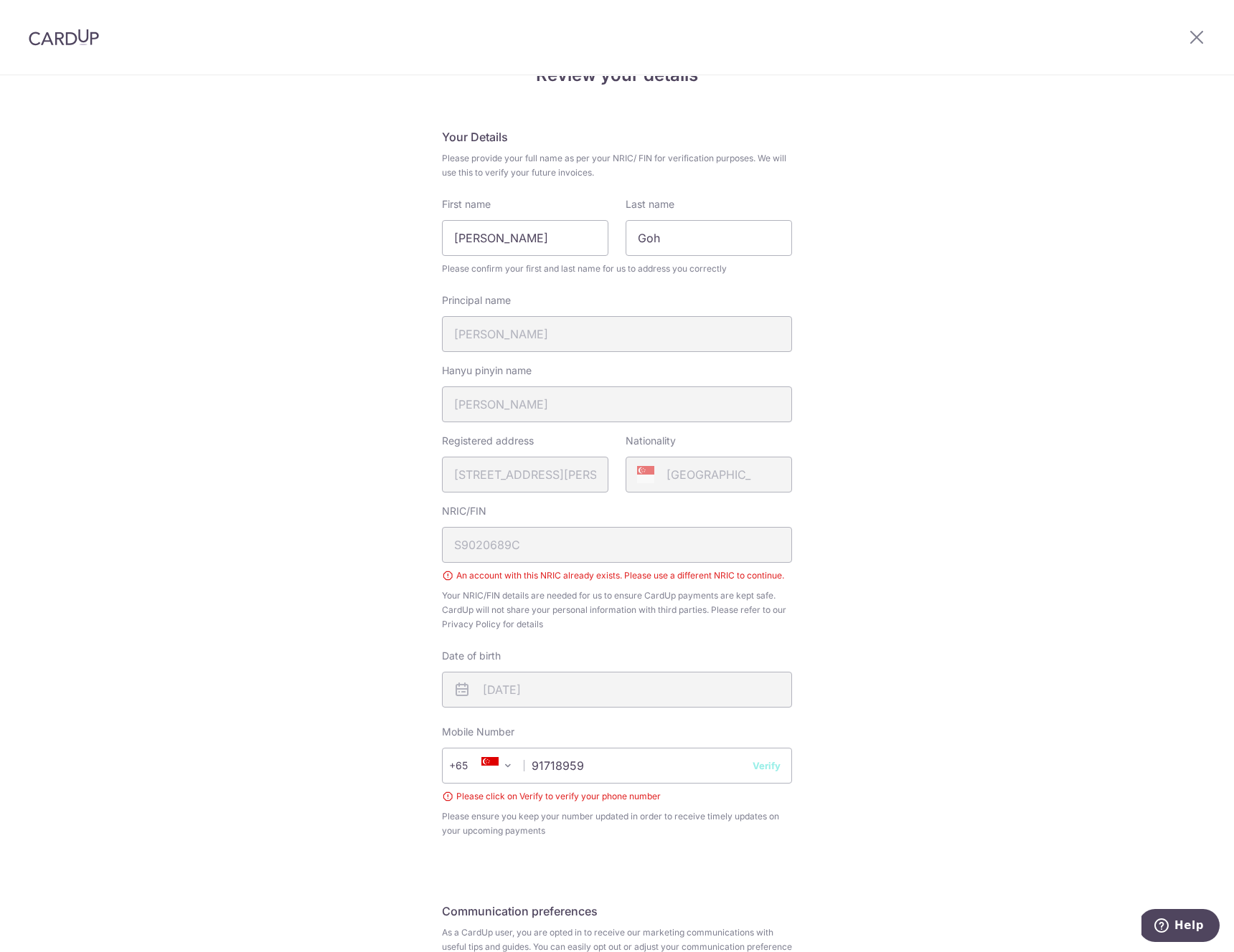
scroll to position [0, 0]
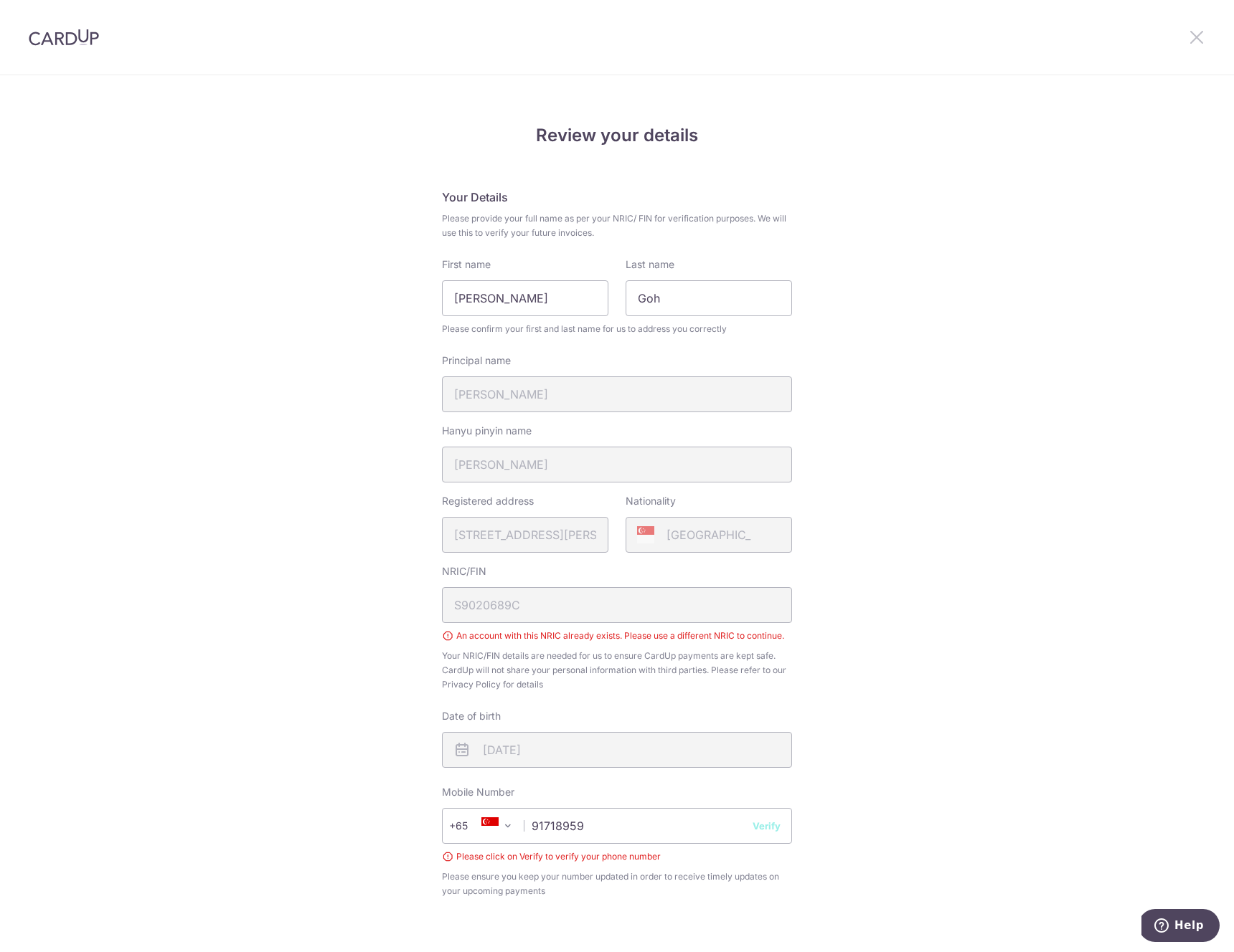
click at [1190, 32] on icon at bounding box center [1197, 37] width 18 height 18
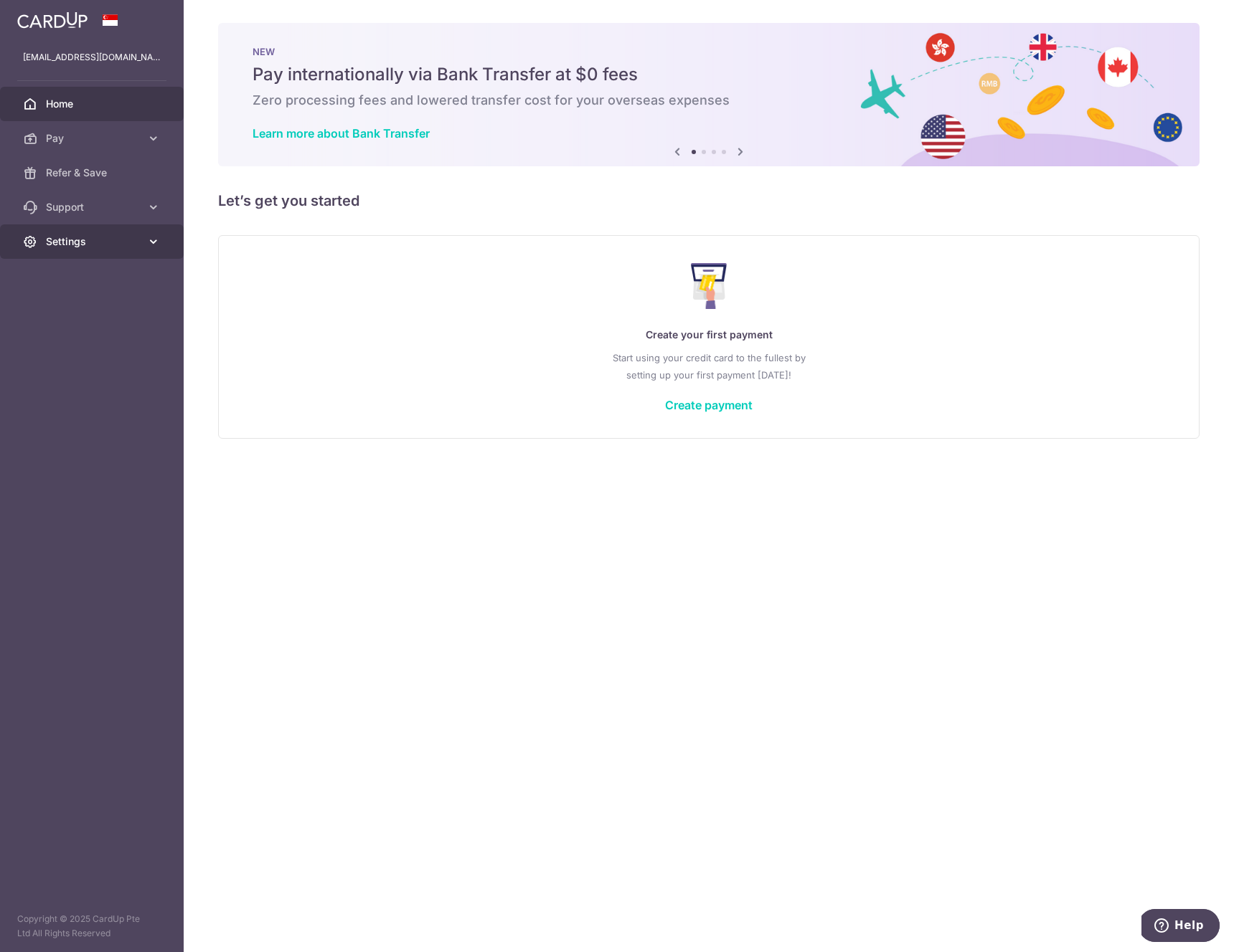
click at [105, 245] on span "Settings" at bounding box center [93, 242] width 95 height 15
click at [69, 314] on span "Logout" at bounding box center [93, 310] width 95 height 15
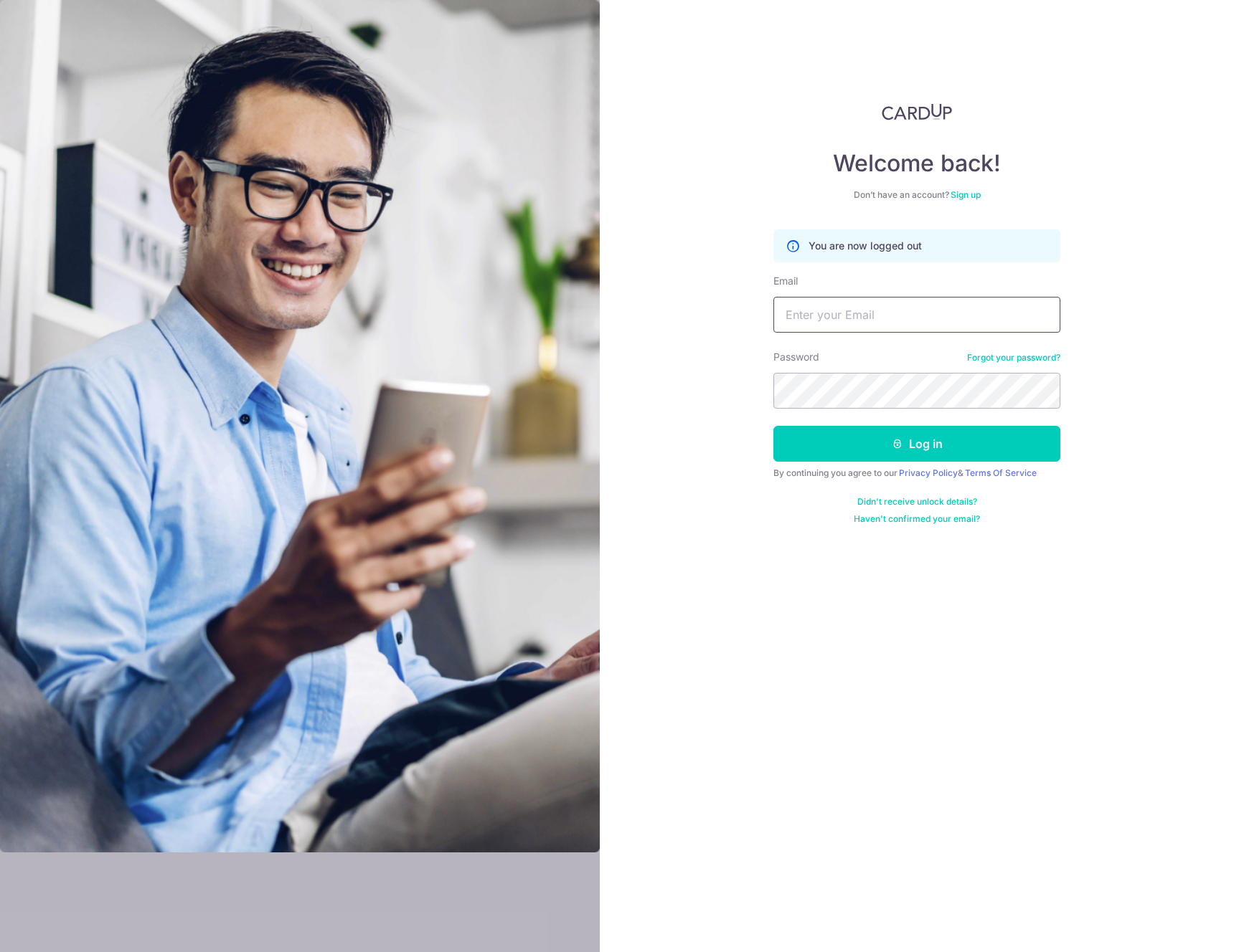
click at [949, 314] on input "Email" at bounding box center [917, 314] width 287 height 36
click at [860, 313] on input "Email" at bounding box center [917, 314] width 287 height 36
type input "[EMAIL_ADDRESS][DOMAIN_NAME]"
click at [773, 426] on button "Log in" at bounding box center [917, 444] width 287 height 36
